Goal: Information Seeking & Learning: Learn about a topic

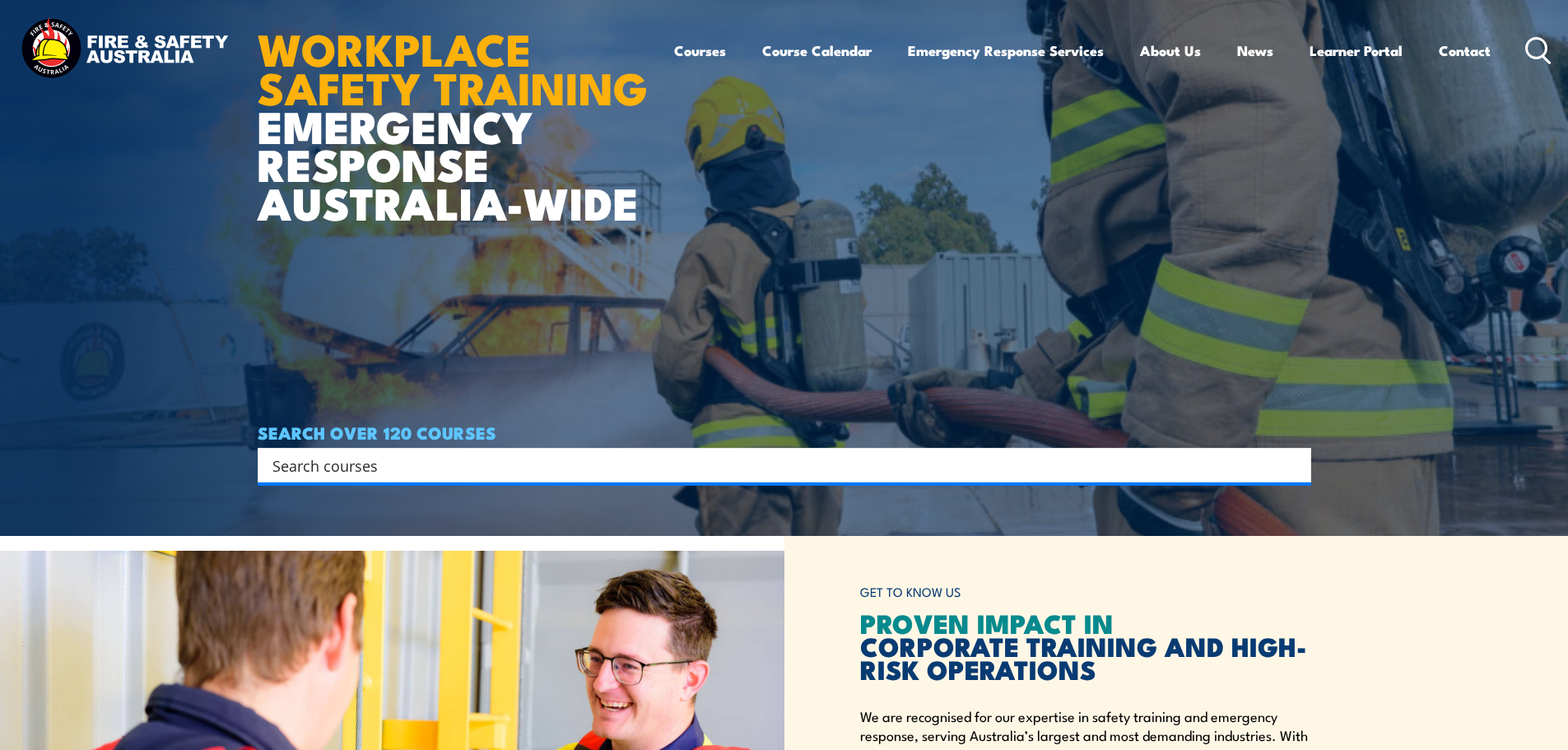
scroll to position [247, 0]
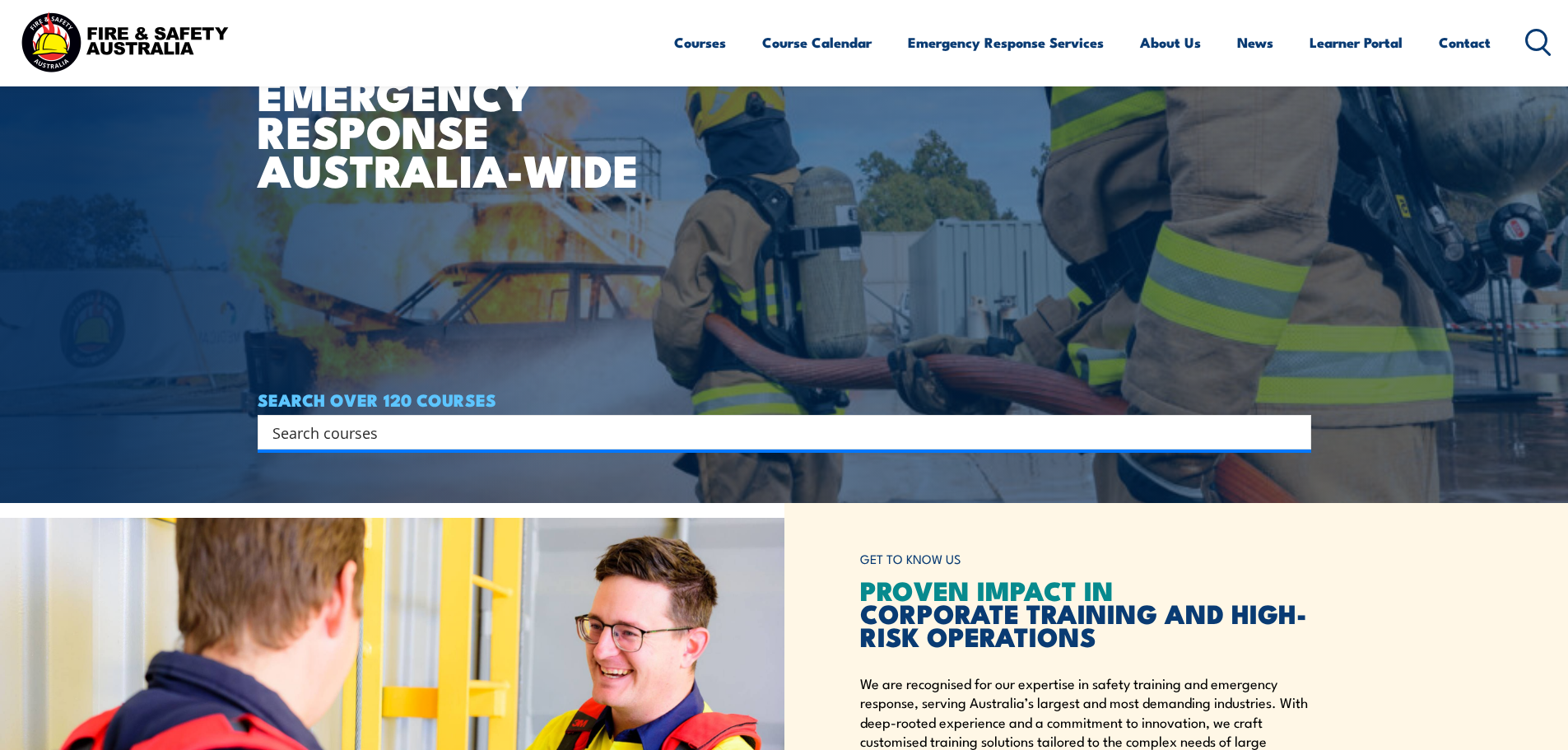
click at [320, 438] on input "Search input" at bounding box center [773, 432] width 1002 height 25
type input "hsr"
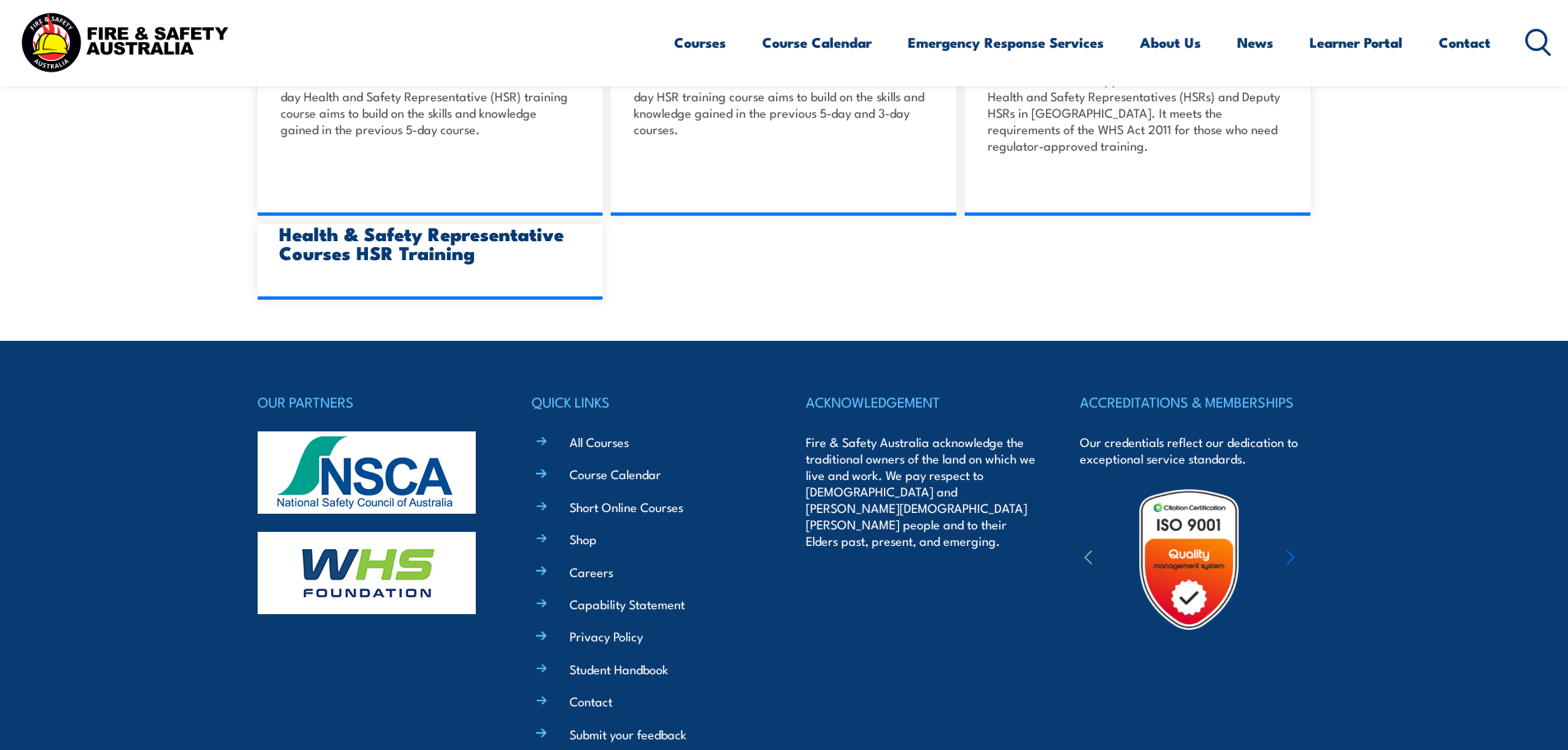
scroll to position [1317, 0]
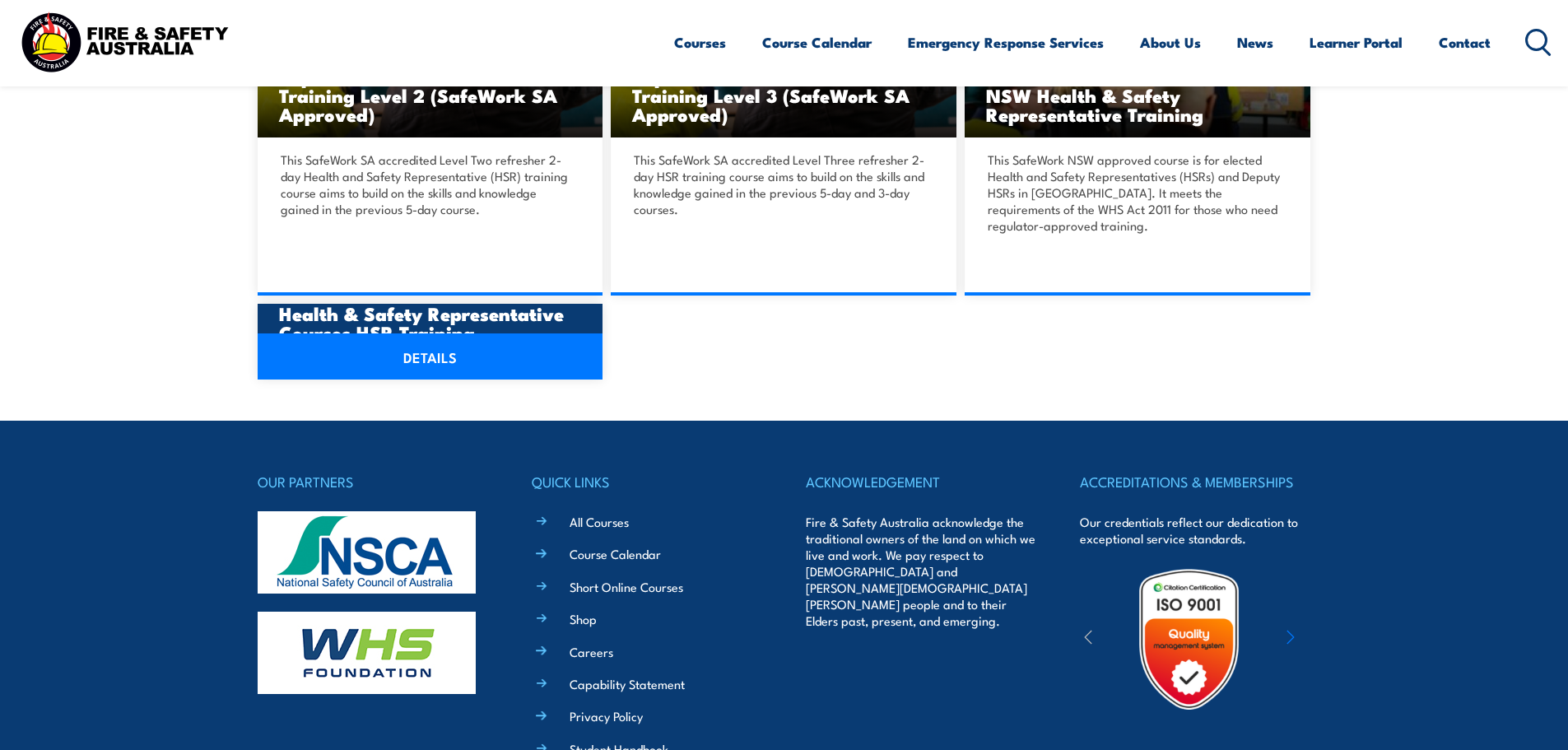
click at [429, 349] on link "DETAILS" at bounding box center [431, 356] width 346 height 46
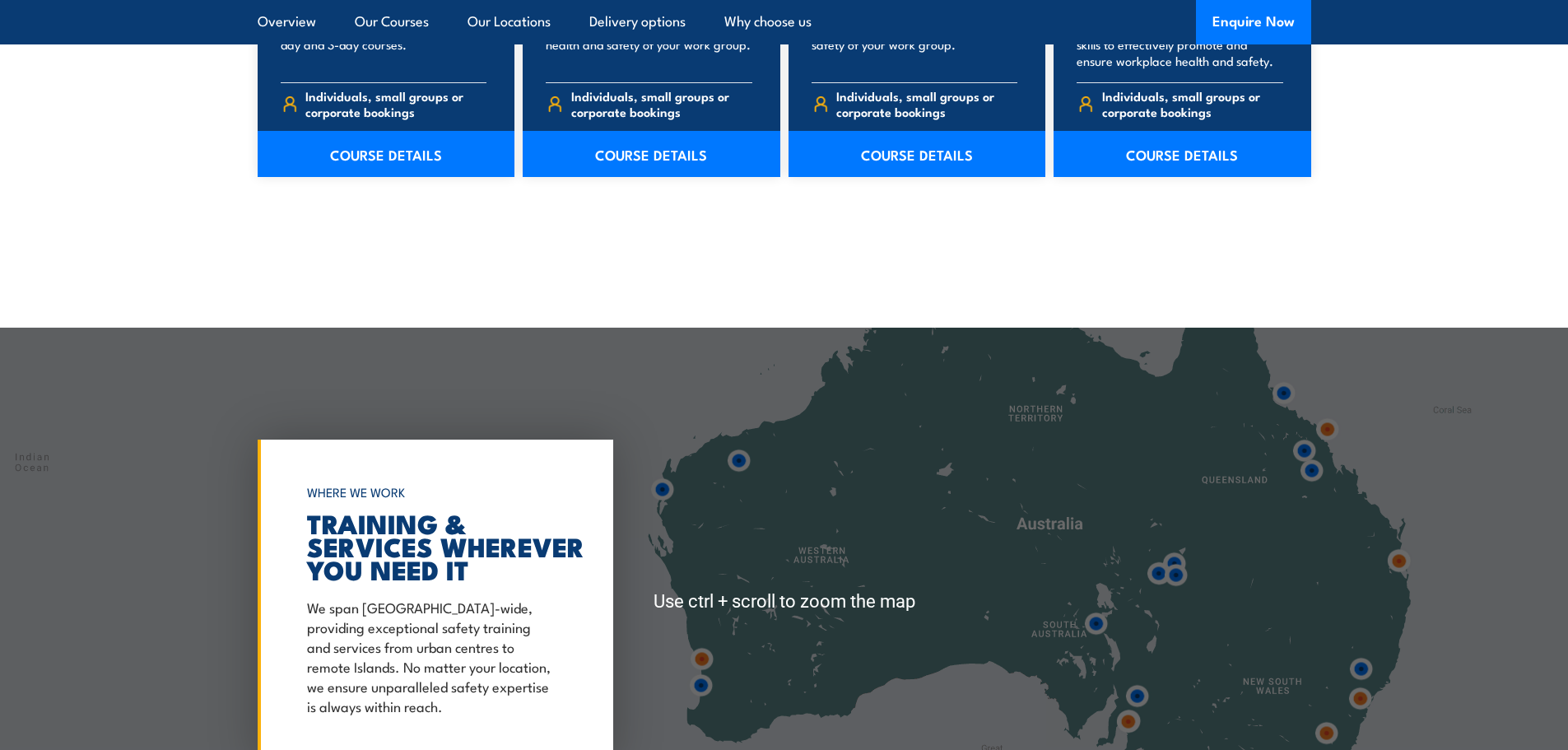
scroll to position [2881, 0]
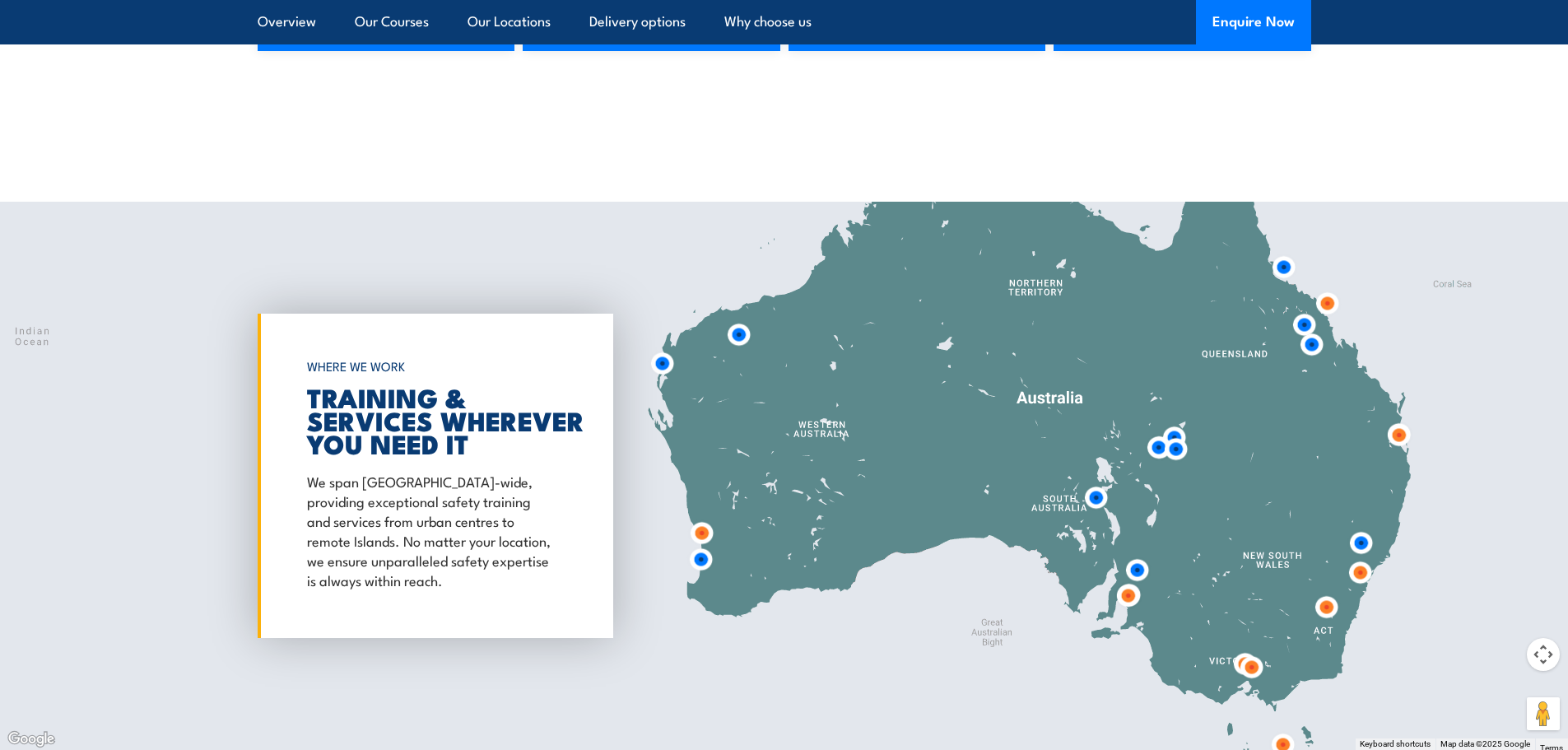
click at [705, 555] on img at bounding box center [701, 559] width 43 height 43
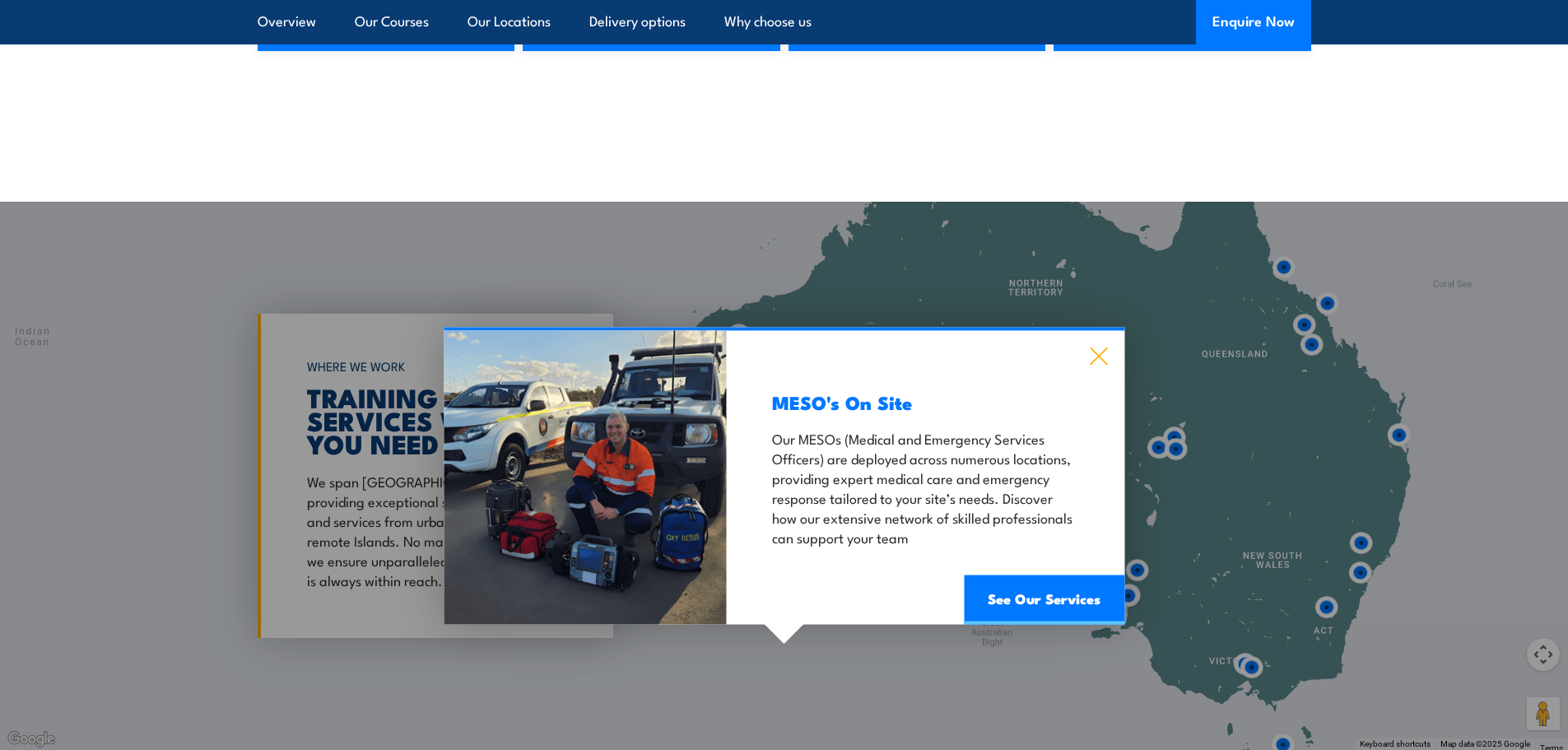
click at [1103, 356] on icon at bounding box center [1098, 356] width 19 height 18
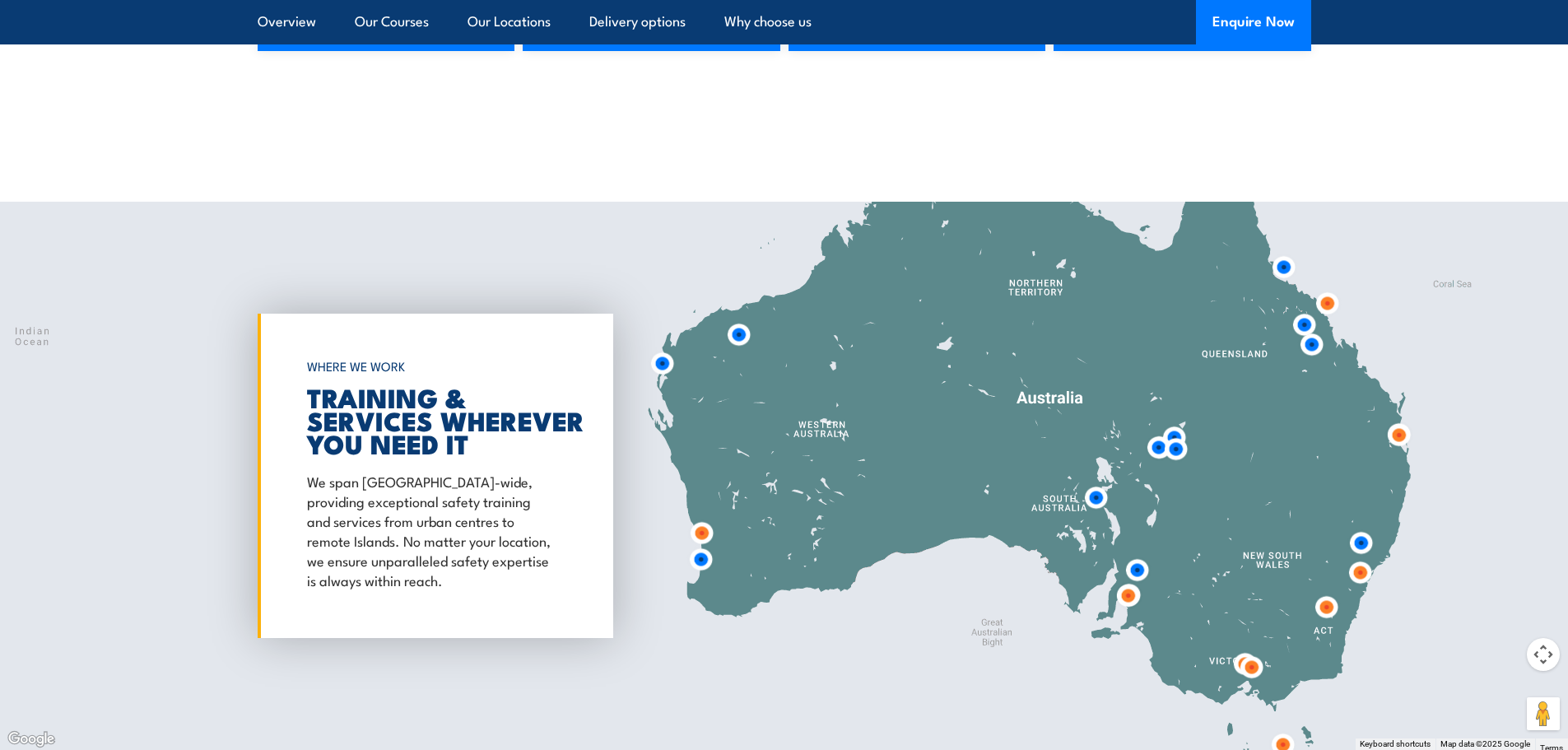
click at [706, 535] on img at bounding box center [701, 533] width 43 height 43
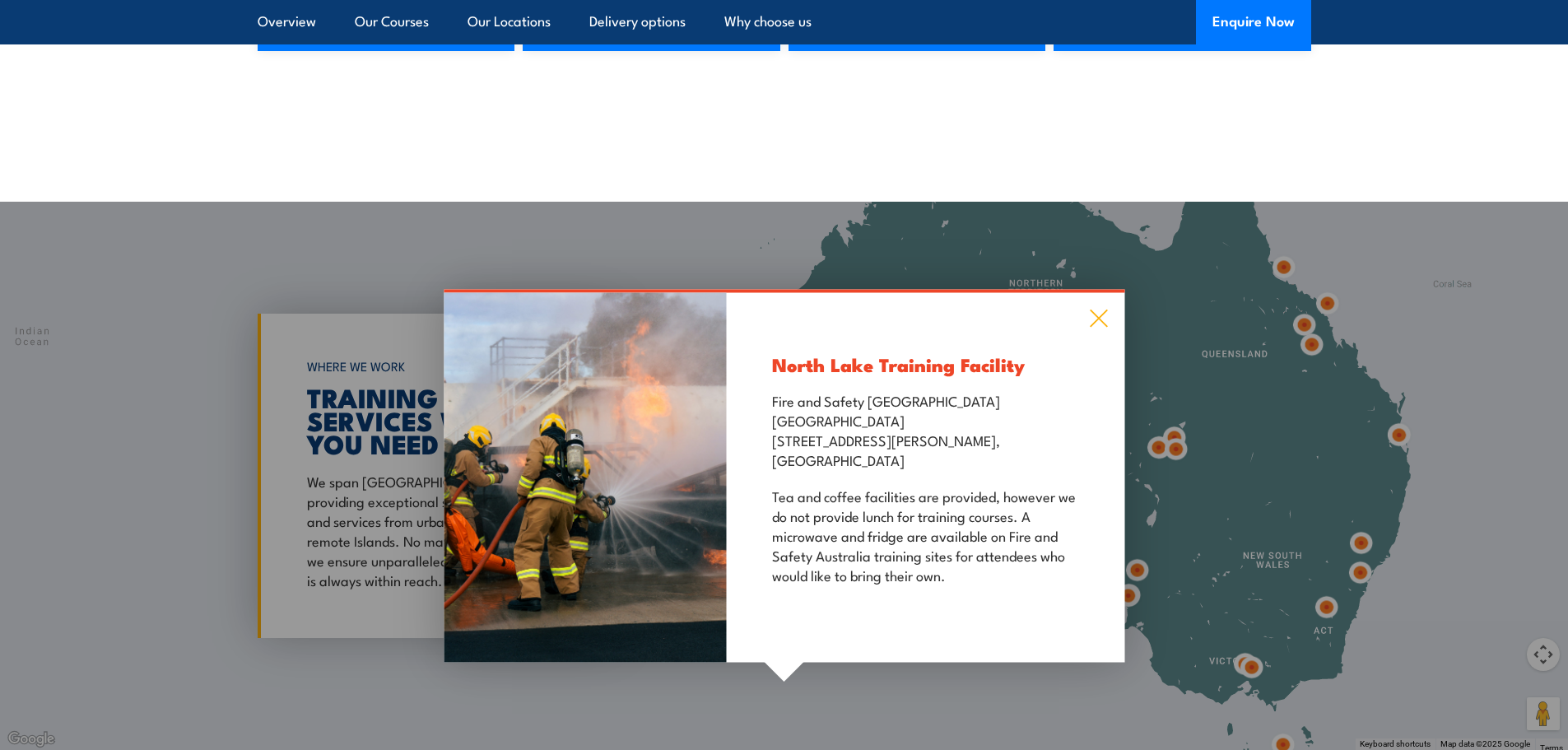
click at [1096, 317] on icon at bounding box center [1098, 318] width 19 height 18
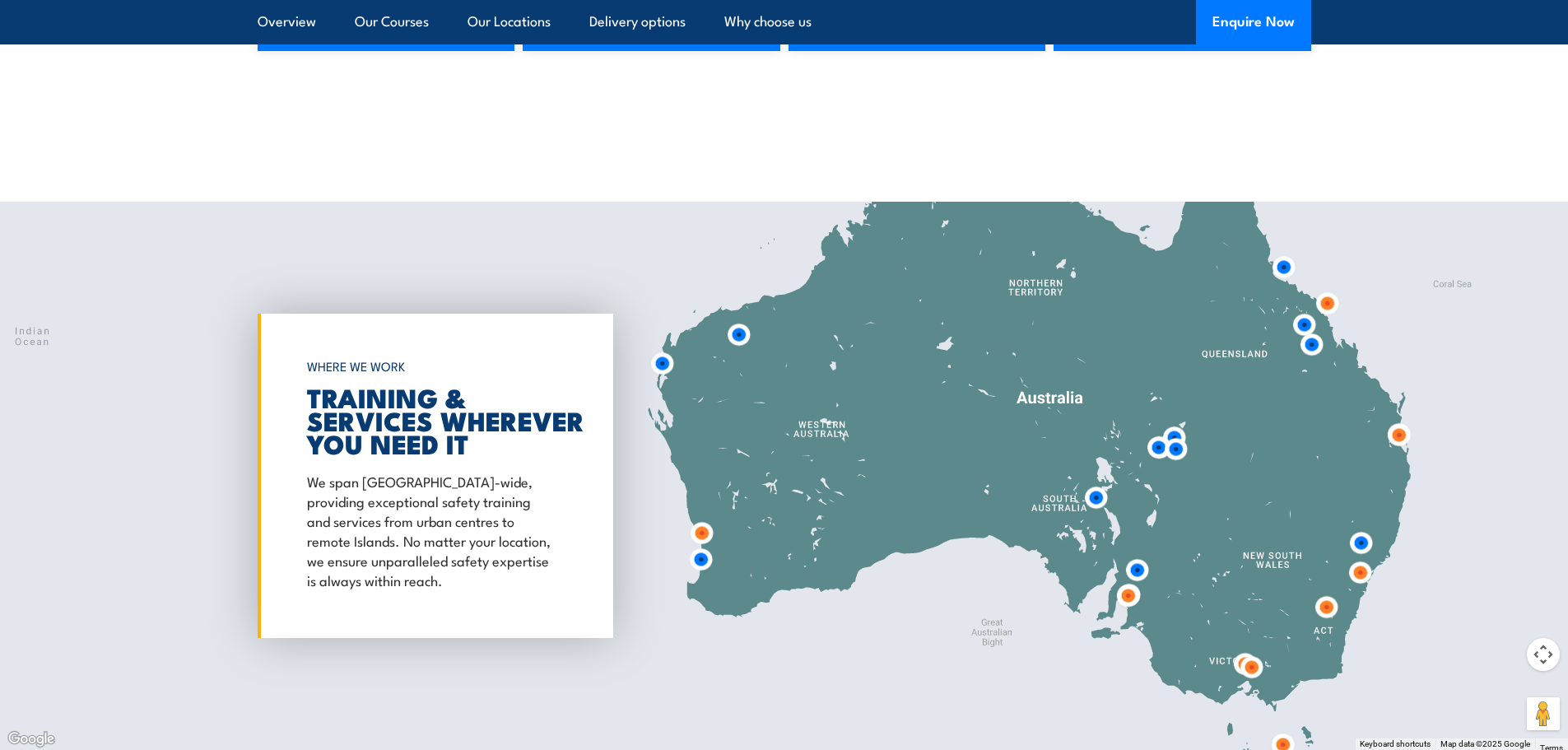
click at [1252, 663] on img at bounding box center [1251, 667] width 43 height 43
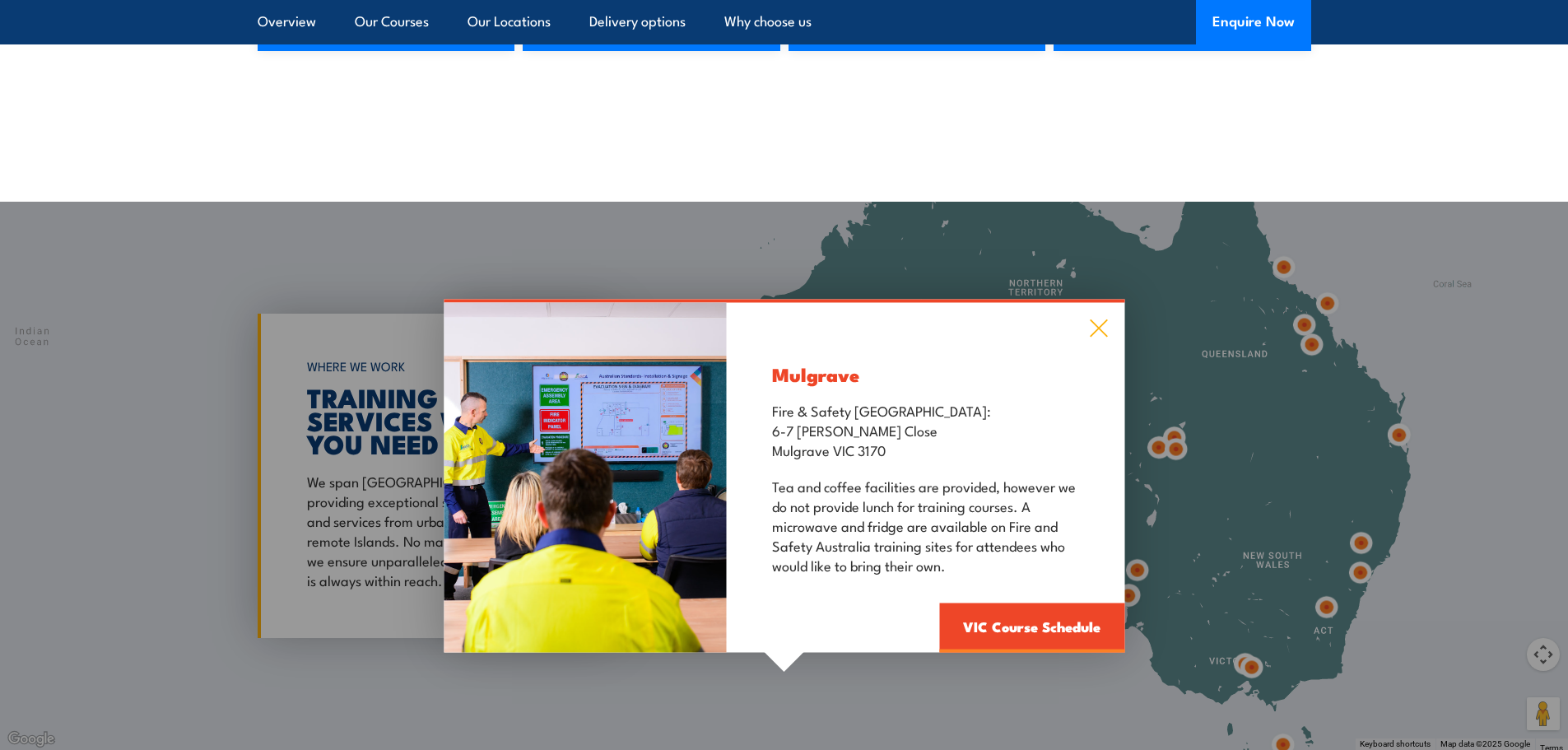
click at [1099, 331] on icon at bounding box center [1098, 328] width 19 height 18
